Goal: Task Accomplishment & Management: Manage account settings

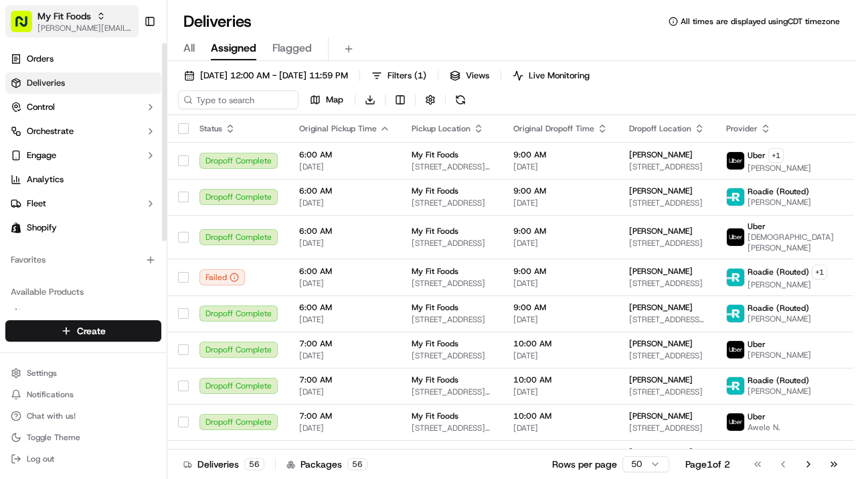
click at [52, 13] on span "My Fit Foods" at bounding box center [64, 15] width 54 height 13
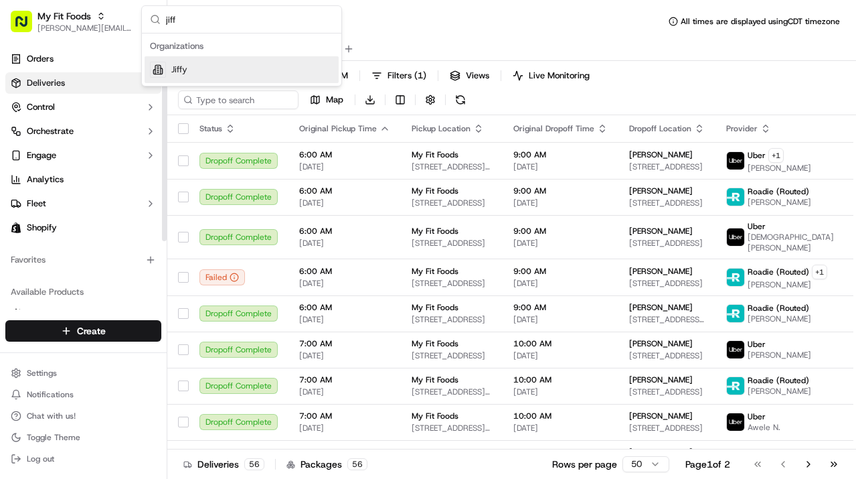
type input "jiff"
click at [216, 70] on div "Jiffy" at bounding box center [242, 69] width 194 height 27
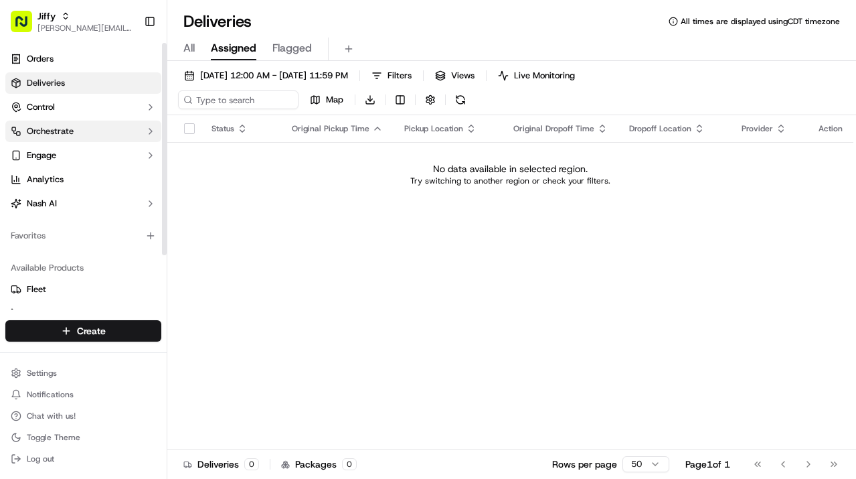
click at [78, 130] on button "Orchestrate" at bounding box center [83, 131] width 156 height 21
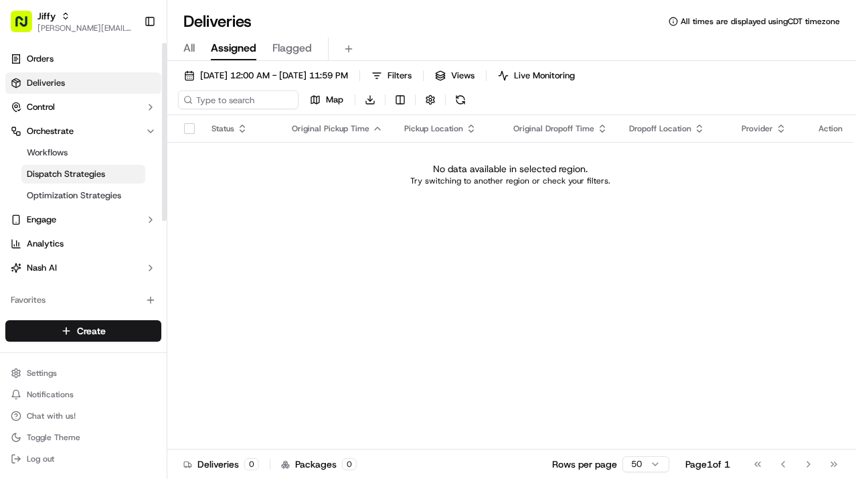
click at [78, 174] on span "Dispatch Strategies" at bounding box center [66, 174] width 78 height 12
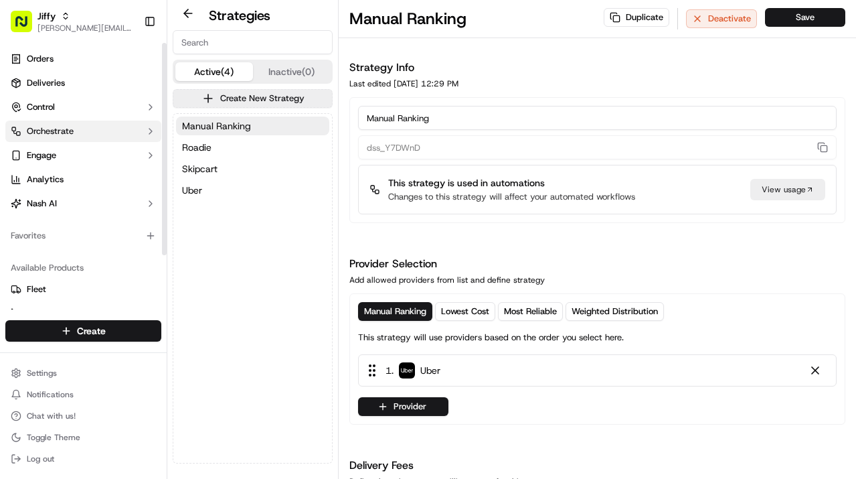
click at [70, 132] on span "Orchestrate" at bounding box center [50, 131] width 47 height 12
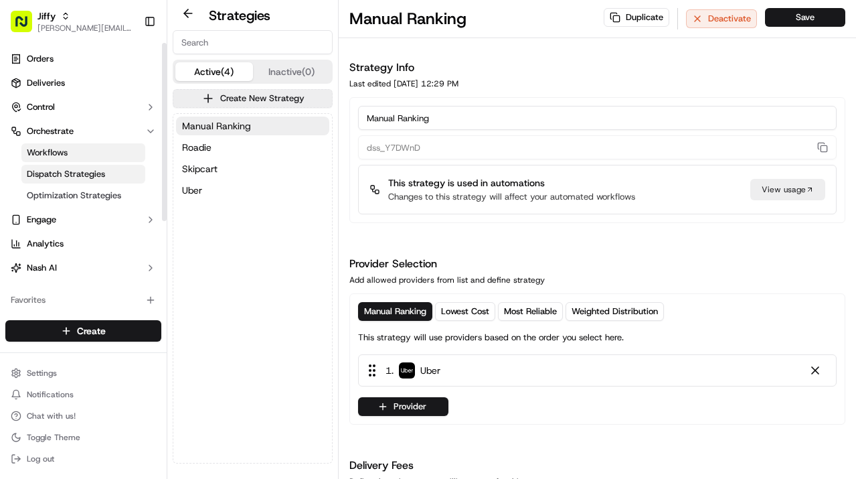
click at [74, 158] on link "Workflows" at bounding box center [83, 152] width 124 height 19
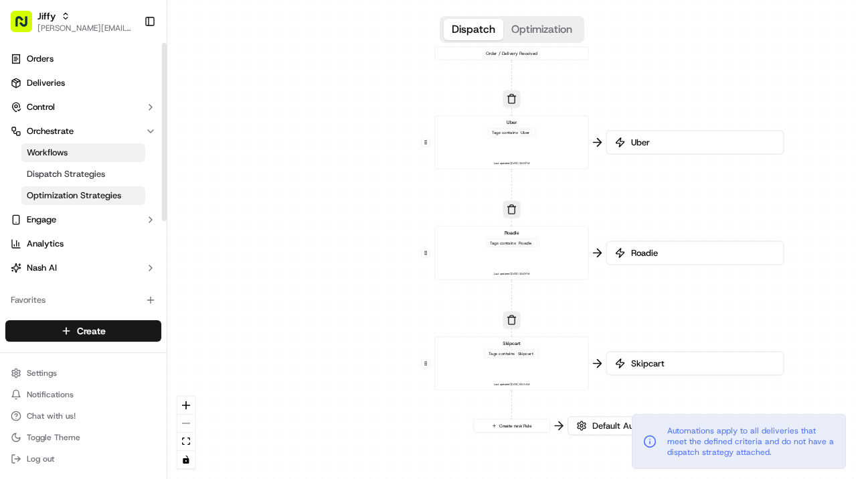
click at [78, 191] on span "Optimization Strategies" at bounding box center [74, 196] width 94 height 12
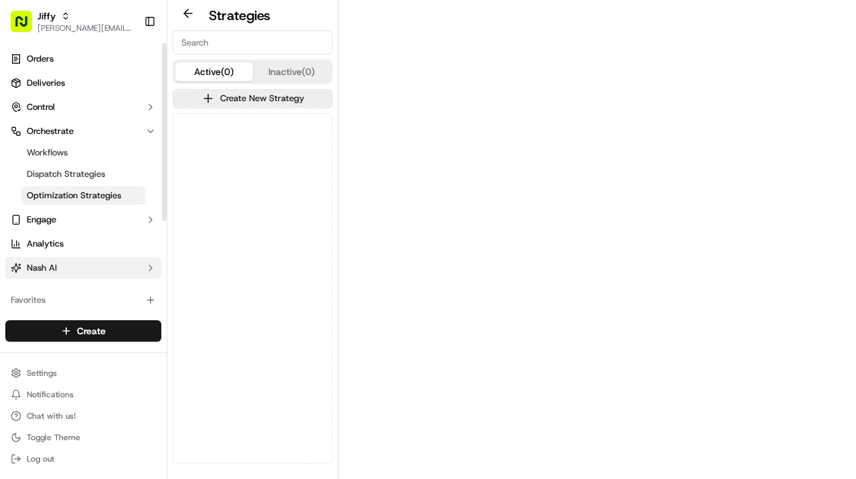
click at [65, 268] on button "Nash AI" at bounding box center [83, 267] width 156 height 21
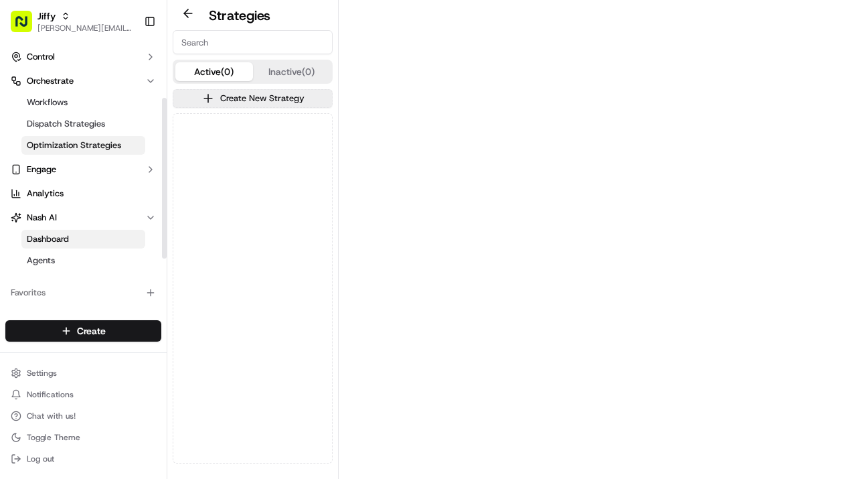
scroll to position [91, 0]
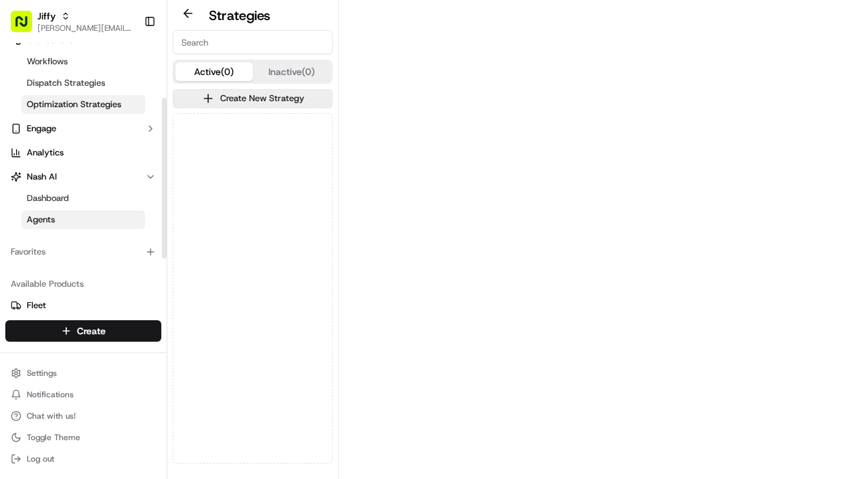
click at [60, 218] on link "Agents" at bounding box center [83, 219] width 124 height 19
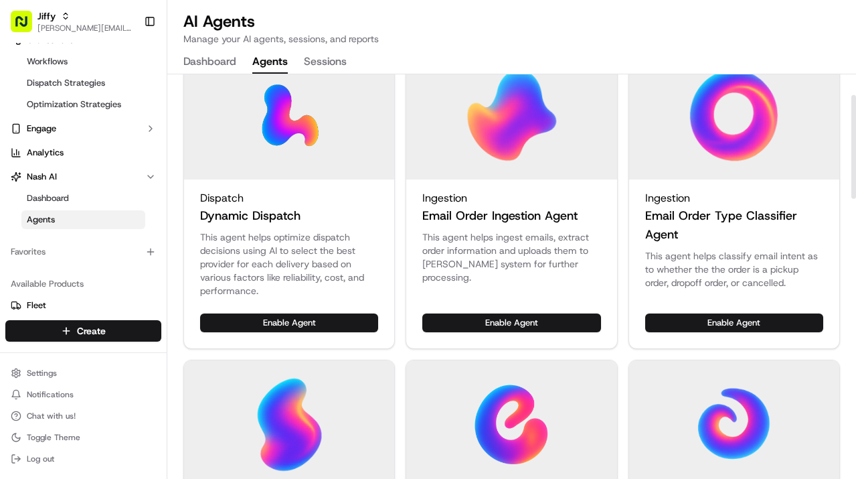
scroll to position [100, 0]
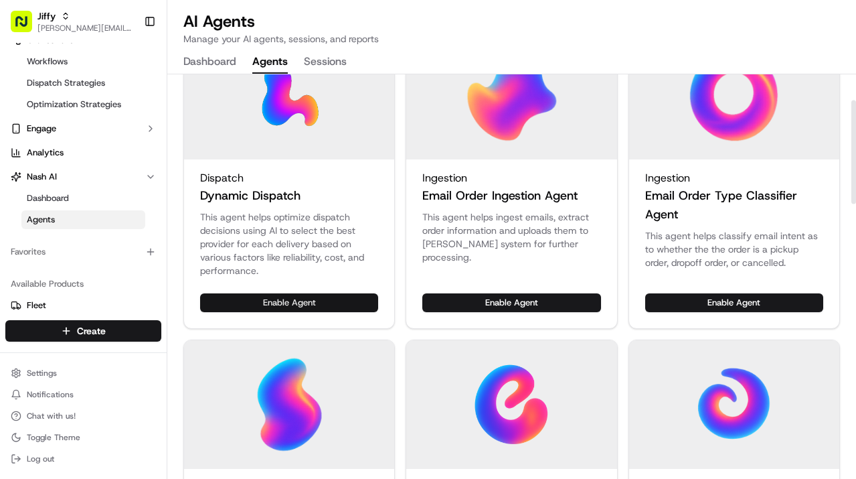
click at [270, 303] on button "Enable Agent" at bounding box center [289, 302] width 178 height 19
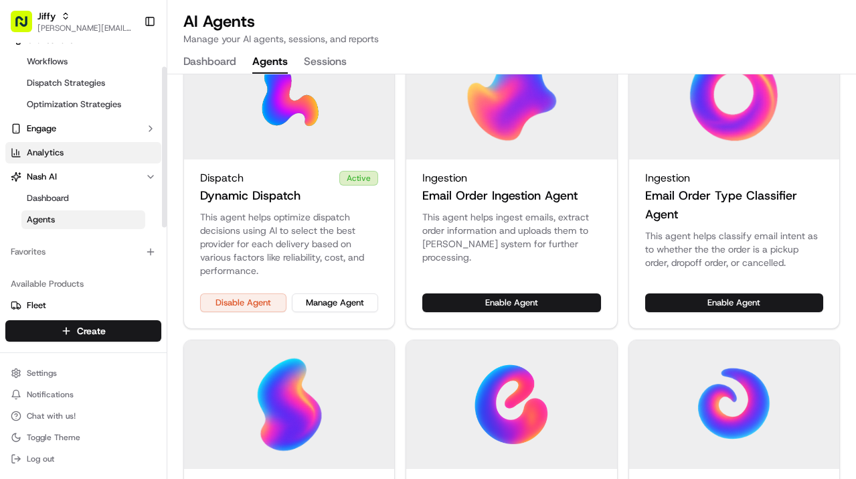
scroll to position [0, 0]
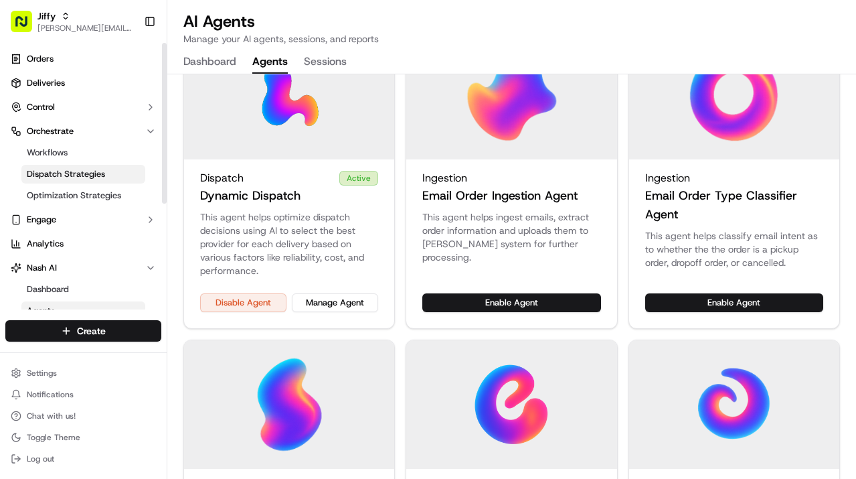
click at [62, 172] on span "Dispatch Strategies" at bounding box center [66, 174] width 78 height 12
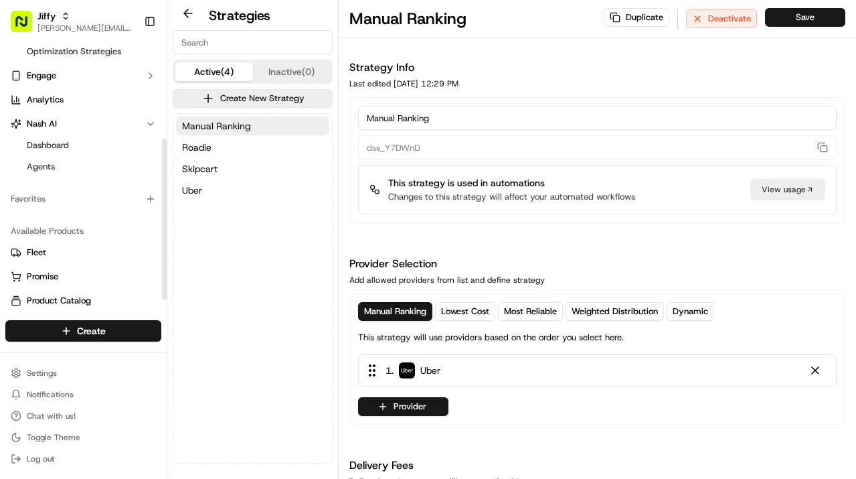
scroll to position [175, 0]
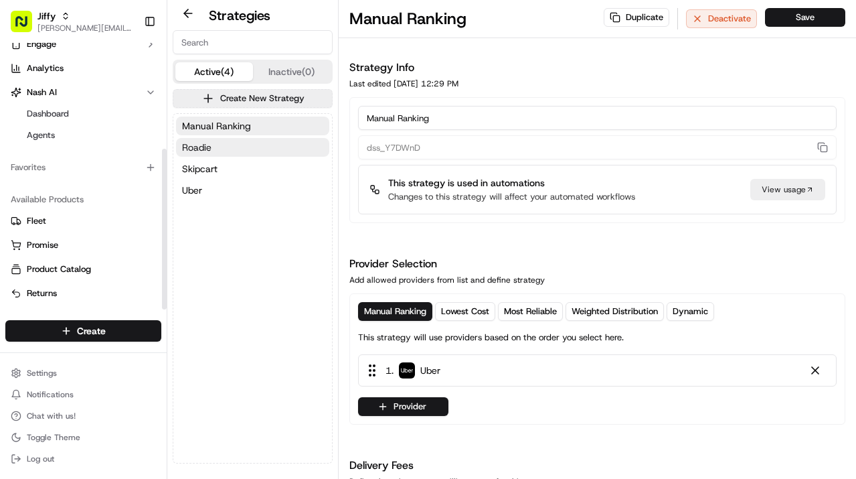
click at [198, 150] on span "Roadie" at bounding box center [196, 147] width 29 height 13
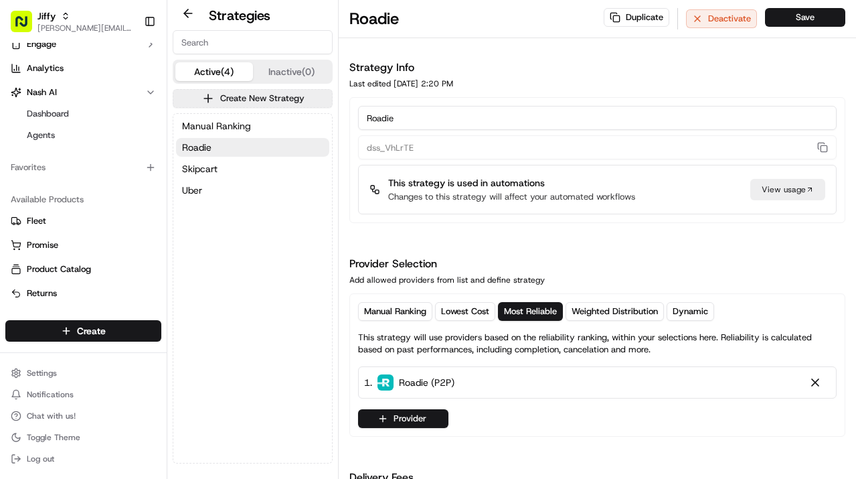
click at [196, 177] on div "Manual Ranking Roadie Skipcart Uber" at bounding box center [252, 158] width 159 height 88
click at [202, 166] on span "Skipcart" at bounding box center [199, 168] width 35 height 13
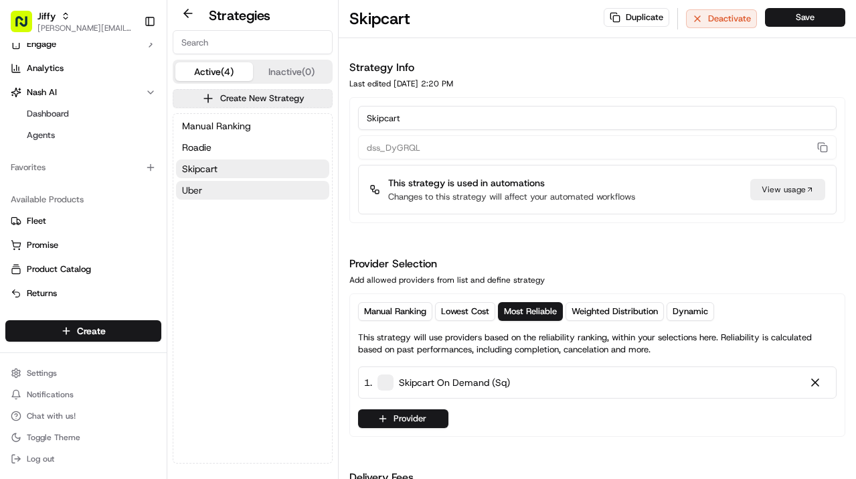
click at [194, 191] on span "Uber" at bounding box center [192, 189] width 20 height 13
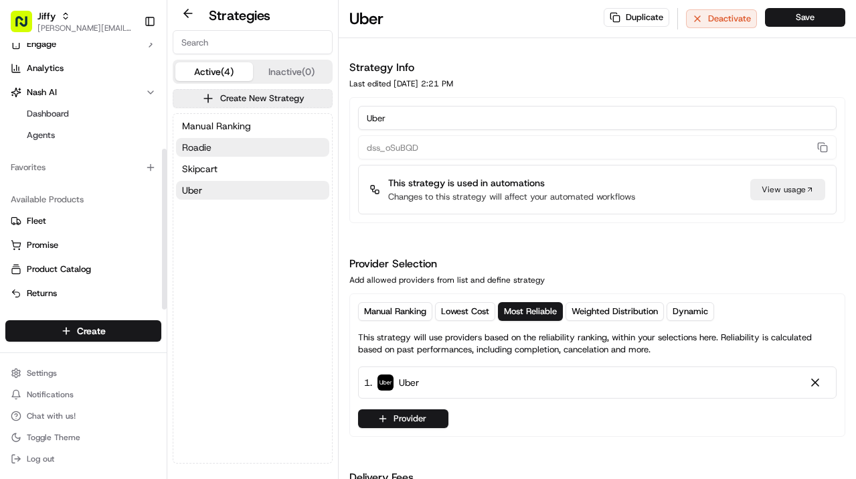
click at [212, 145] on button "Roadie" at bounding box center [252, 147] width 153 height 19
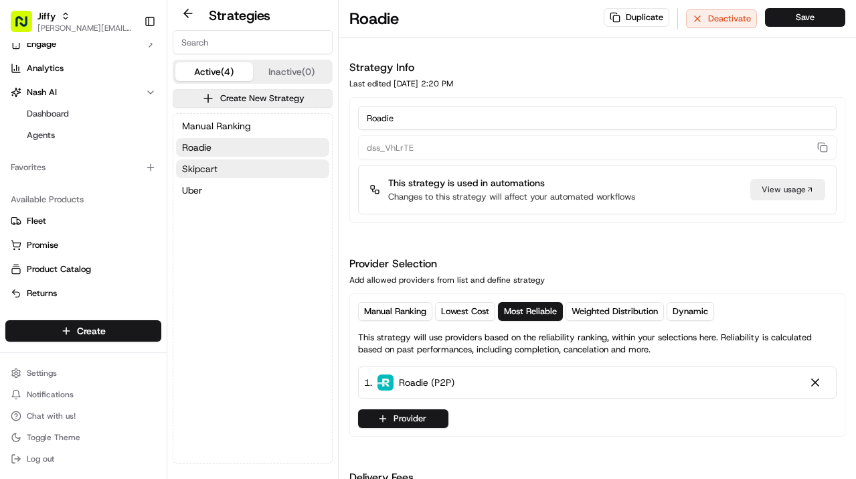
click at [206, 171] on span "Skipcart" at bounding box center [199, 168] width 35 height 13
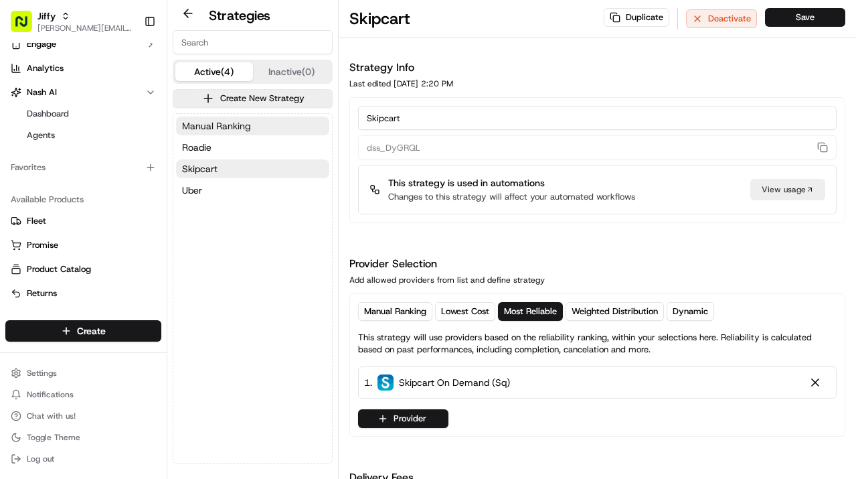
click at [206, 127] on span "Manual Ranking" at bounding box center [216, 125] width 69 height 13
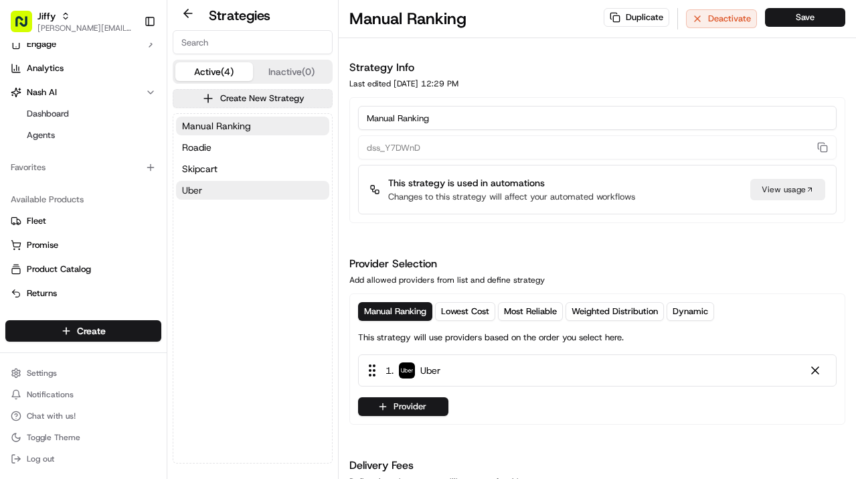
click at [197, 185] on span "Uber" at bounding box center [192, 189] width 20 height 13
